Goal: Find contact information: Find contact information

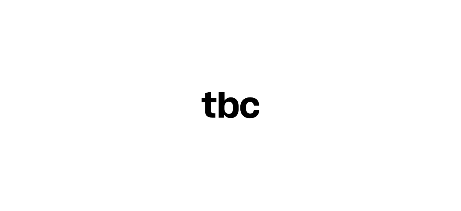
scroll to position [25, 0]
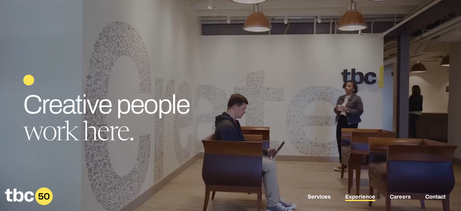
click at [363, 194] on link "Experience" at bounding box center [360, 196] width 30 height 7
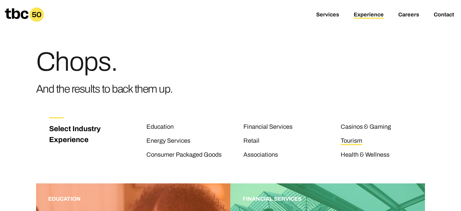
click at [351, 140] on link "Tourism" at bounding box center [352, 141] width 22 height 8
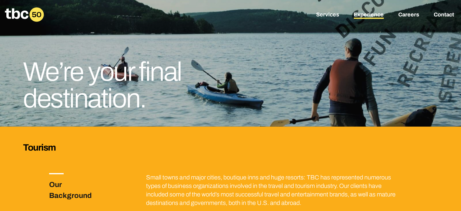
click at [372, 12] on link "Experience" at bounding box center [369, 15] width 30 height 7
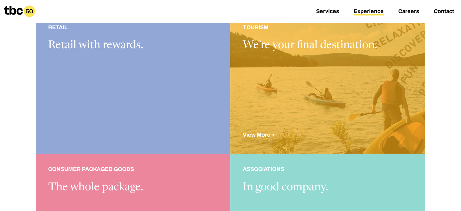
scroll to position [516, 0]
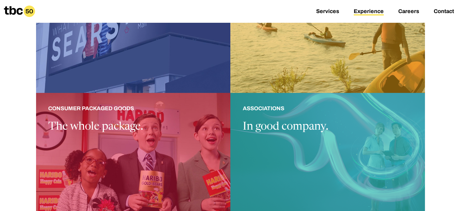
click at [297, 115] on div at bounding box center [327, 164] width 195 height 142
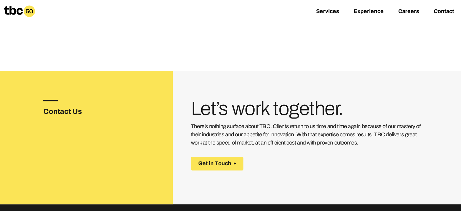
scroll to position [819, 0]
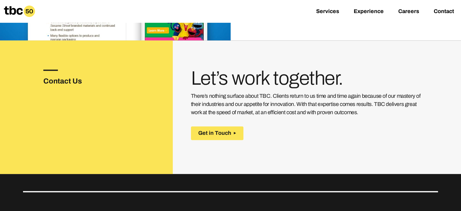
click at [13, 9] on icon at bounding box center [13, 10] width 19 height 8
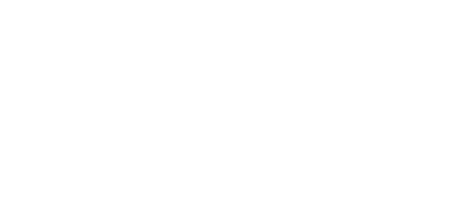
scroll to position [25, 0]
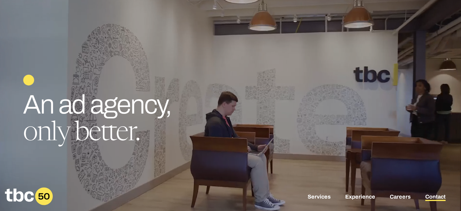
click at [438, 196] on link "Contact" at bounding box center [436, 196] width 20 height 7
